Goal: Information Seeking & Learning: Learn about a topic

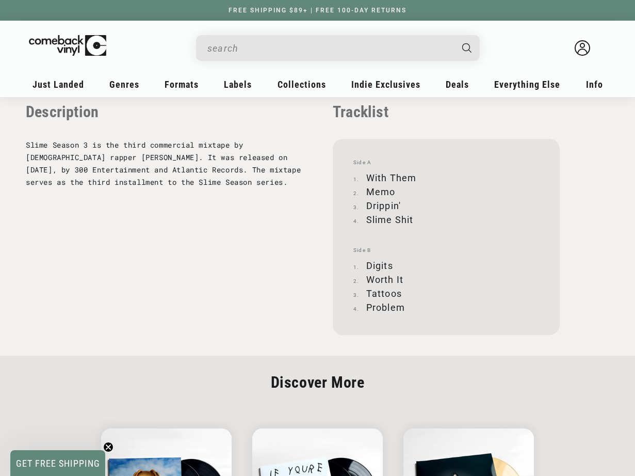
scroll to position [993, 0]
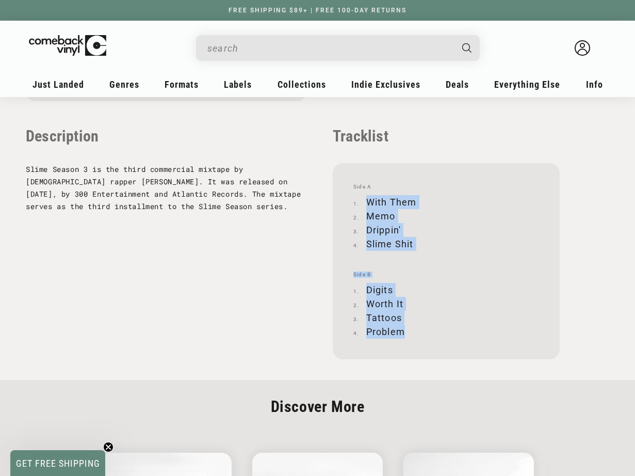
drag, startPoint x: 403, startPoint y: 332, endPoint x: 344, endPoint y: 189, distance: 155.0
click at [344, 189] on div "Side A With Them Memo Drippin' Slime Shit Side B Digits Worth It Tattoos Problem" at bounding box center [446, 261] width 227 height 196
drag, startPoint x: 348, startPoint y: 179, endPoint x: 429, endPoint y: 366, distance: 203.8
click at [429, 366] on main "Home Young Thug - "Slime Season 3" Skip to product information Open media 1 in …" at bounding box center [317, 82] width 635 height 1956
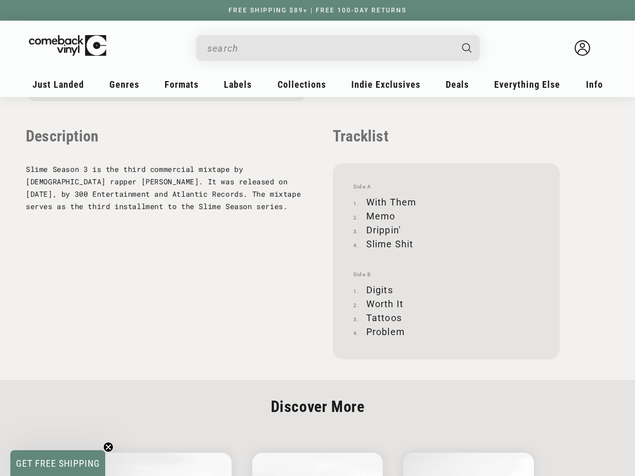
click at [429, 366] on main "Home Young Thug - "Slime Season 3" Skip to product information Open media 1 in …" at bounding box center [317, 82] width 635 height 1956
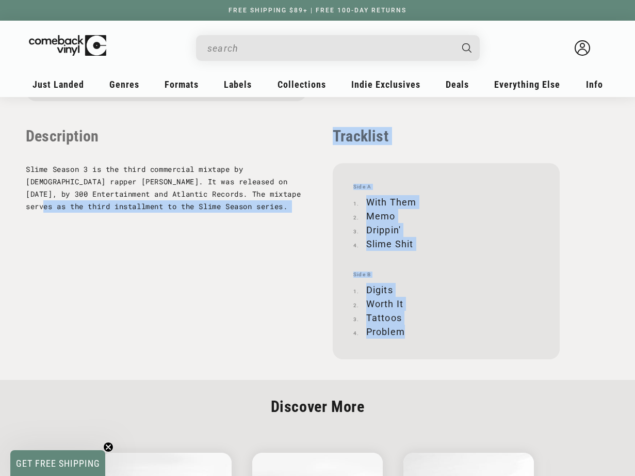
drag, startPoint x: 404, startPoint y: 331, endPoint x: 301, endPoint y: 187, distance: 176.7
click at [301, 187] on div "Facts UPC 075678603044 Label Young [PERSON_NAME] Life Records , 300 Entertainme…" at bounding box center [318, 85] width 584 height 548
click at [380, 217] on li "Memo" at bounding box center [446, 216] width 186 height 14
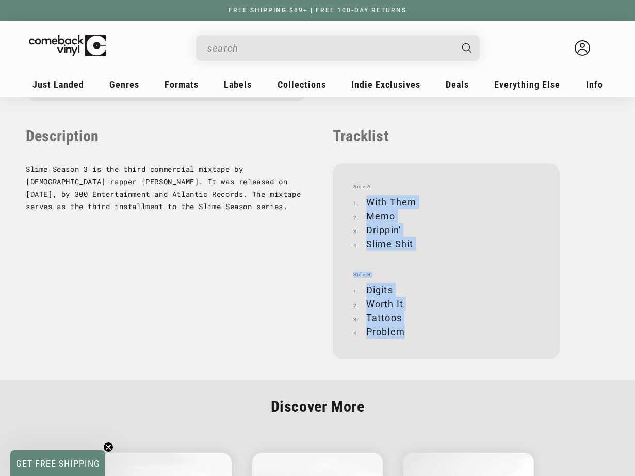
drag, startPoint x: 396, startPoint y: 192, endPoint x: 443, endPoint y: 354, distance: 168.3
click at [443, 354] on div "Side A With Them Memo Drippin' Slime Shit Side B Digits Worth It Tattoos Problem" at bounding box center [446, 261] width 227 height 196
drag, startPoint x: 401, startPoint y: 338, endPoint x: 386, endPoint y: 286, distance: 54.7
click at [386, 286] on div "Side A With Them Memo Drippin' Slime Shit Side B Digits Worth It Tattoos Problem" at bounding box center [446, 261] width 227 height 196
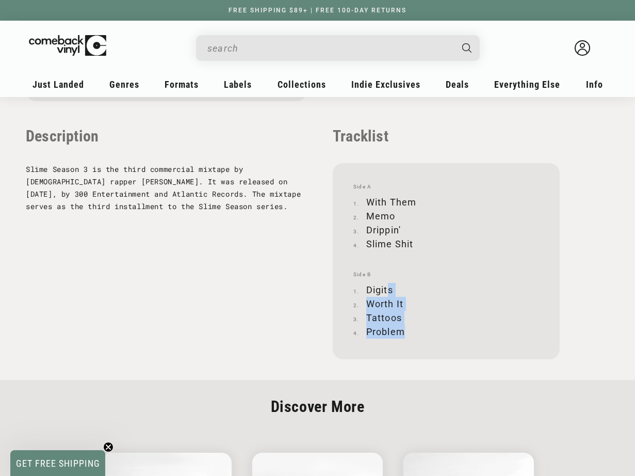
click at [386, 286] on li "Digits" at bounding box center [446, 290] width 186 height 14
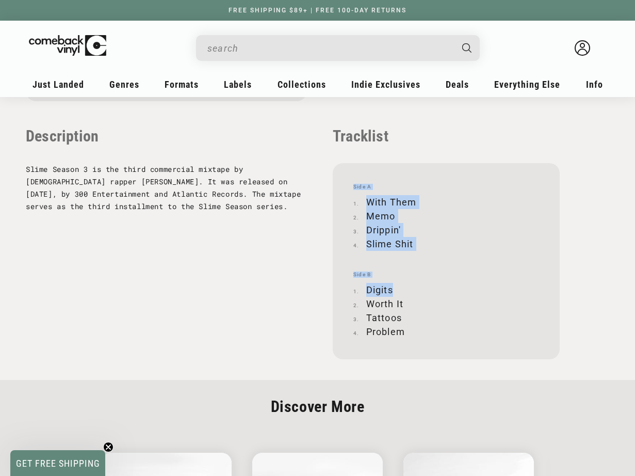
drag, startPoint x: 386, startPoint y: 286, endPoint x: 373, endPoint y: 158, distance: 128.6
click at [373, 158] on div "Tracklist Side A With Them Memo Drippin' Slime Shit Side B Digits Worth It Tatt…" at bounding box center [446, 243] width 227 height 232
click at [373, 157] on div "Tracklist Side A With Them Memo Drippin' Slime Shit Side B Digits Worth It Tatt…" at bounding box center [446, 243] width 227 height 232
click at [370, 224] on li "Drippin'" at bounding box center [446, 230] width 186 height 14
